Goal: Transaction & Acquisition: Obtain resource

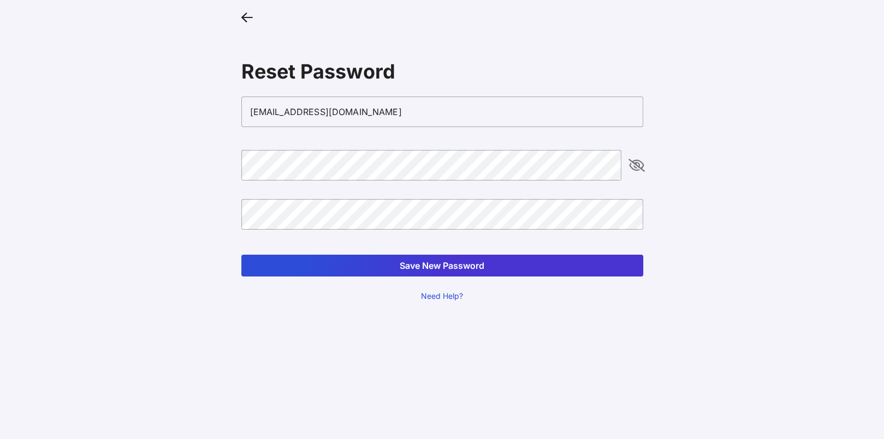
click at [347, 258] on button "Save New Password" at bounding box center [442, 266] width 402 height 22
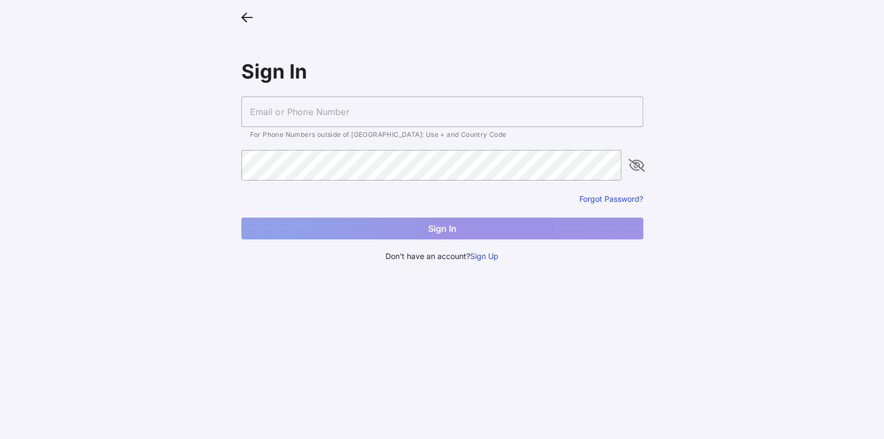
click at [337, 264] on div "Sign In For Phone Numbers outside of [GEOGRAPHIC_DATA]: Use + and Country Code …" at bounding box center [442, 135] width 419 height 271
click at [309, 115] on input "text" at bounding box center [442, 112] width 402 height 31
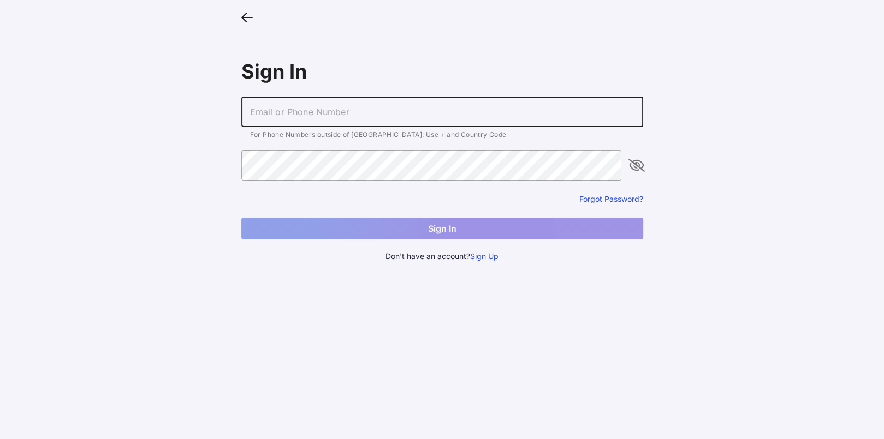
type input "[EMAIL_ADDRESS][DOMAIN_NAME]"
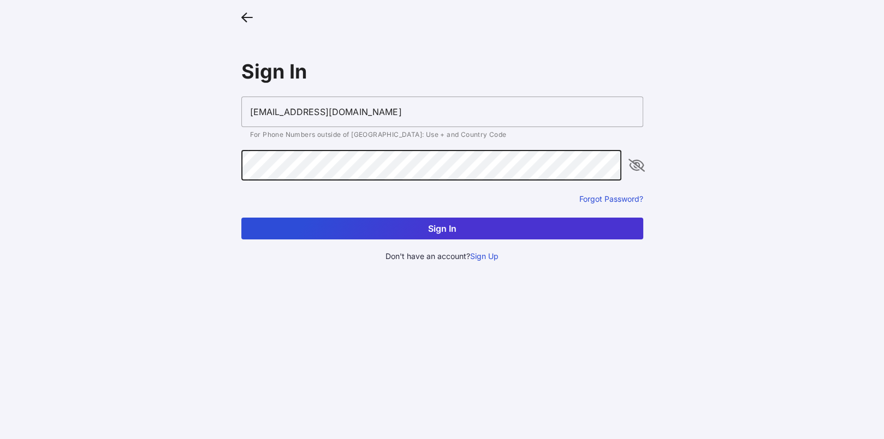
click at [241, 218] on button "Sign In" at bounding box center [442, 229] width 402 height 22
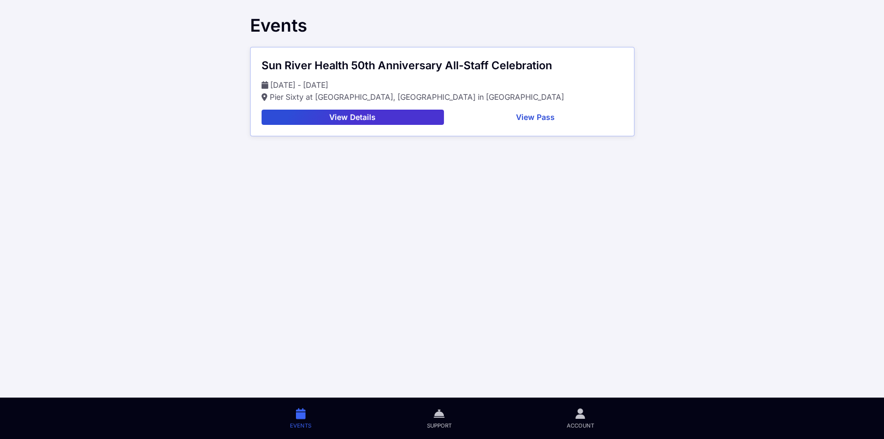
click at [347, 112] on button "View Details" at bounding box center [353, 117] width 182 height 15
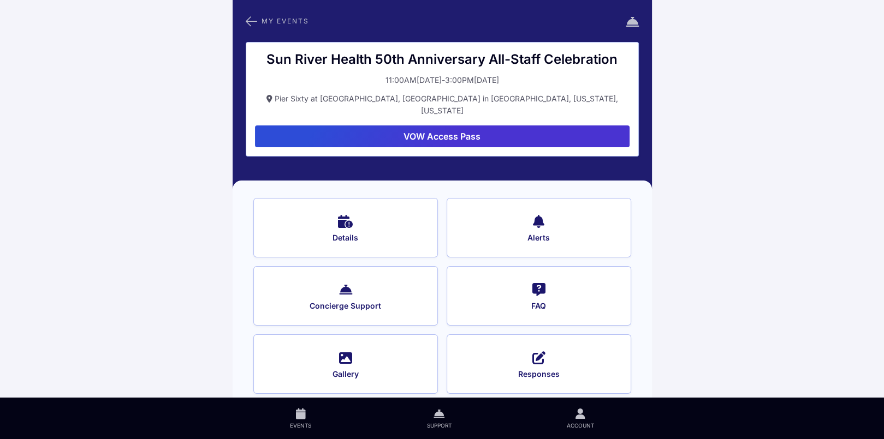
click at [352, 342] on button "Gallery" at bounding box center [345, 365] width 185 height 60
click at [473, 126] on button "VOW Access Pass" at bounding box center [442, 137] width 375 height 22
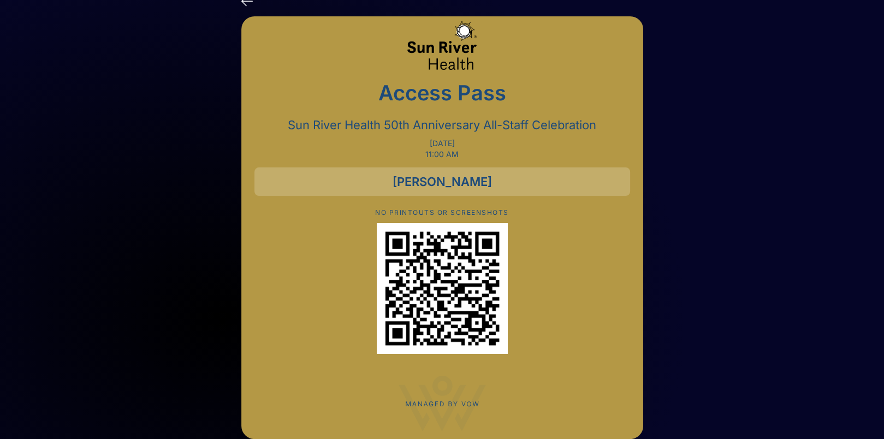
scroll to position [32, 0]
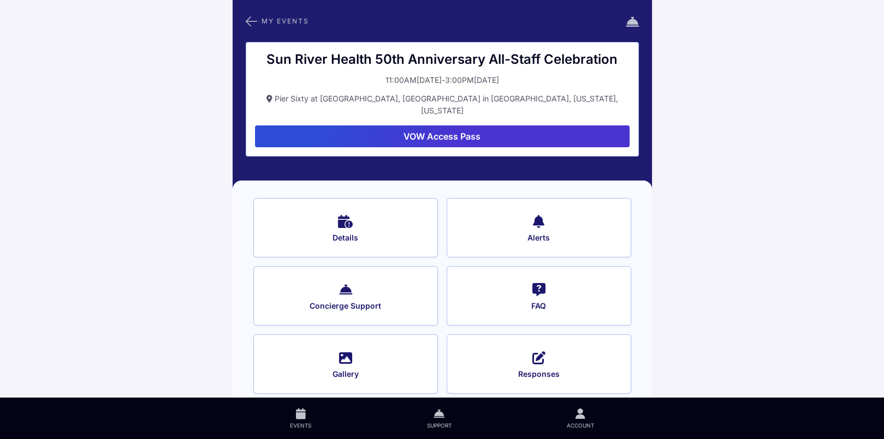
click at [357, 233] on span "Details" at bounding box center [345, 238] width 155 height 10
click at [451, 128] on button "VOW Access Pass" at bounding box center [442, 137] width 375 height 22
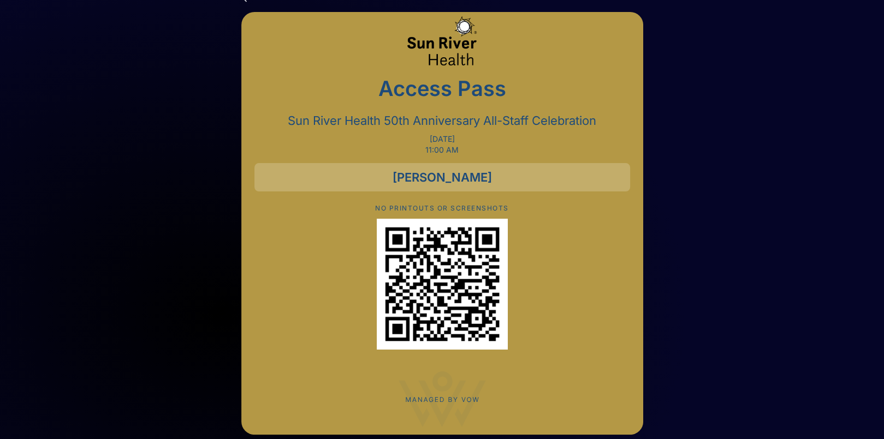
scroll to position [32, 0]
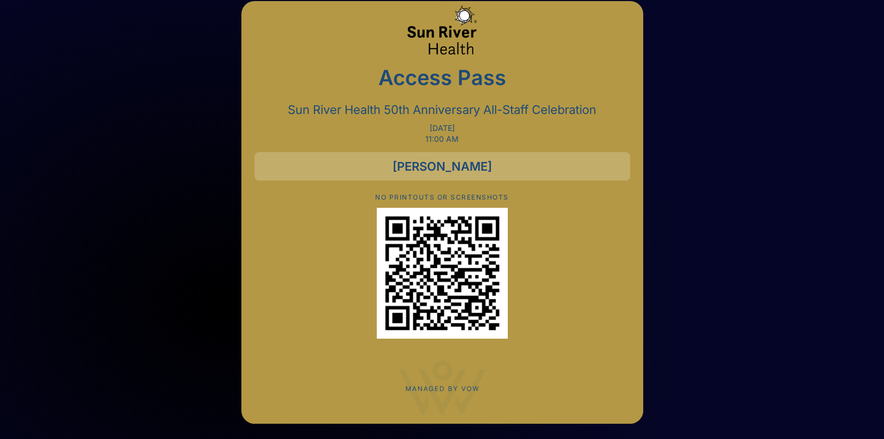
click at [544, 350] on div "Access Pass Sun River Health 50th Anniversary All-Staff Celebration [DATE] 11:0…" at bounding box center [442, 212] width 402 height 423
